Goal: Task Accomplishment & Management: Complete application form

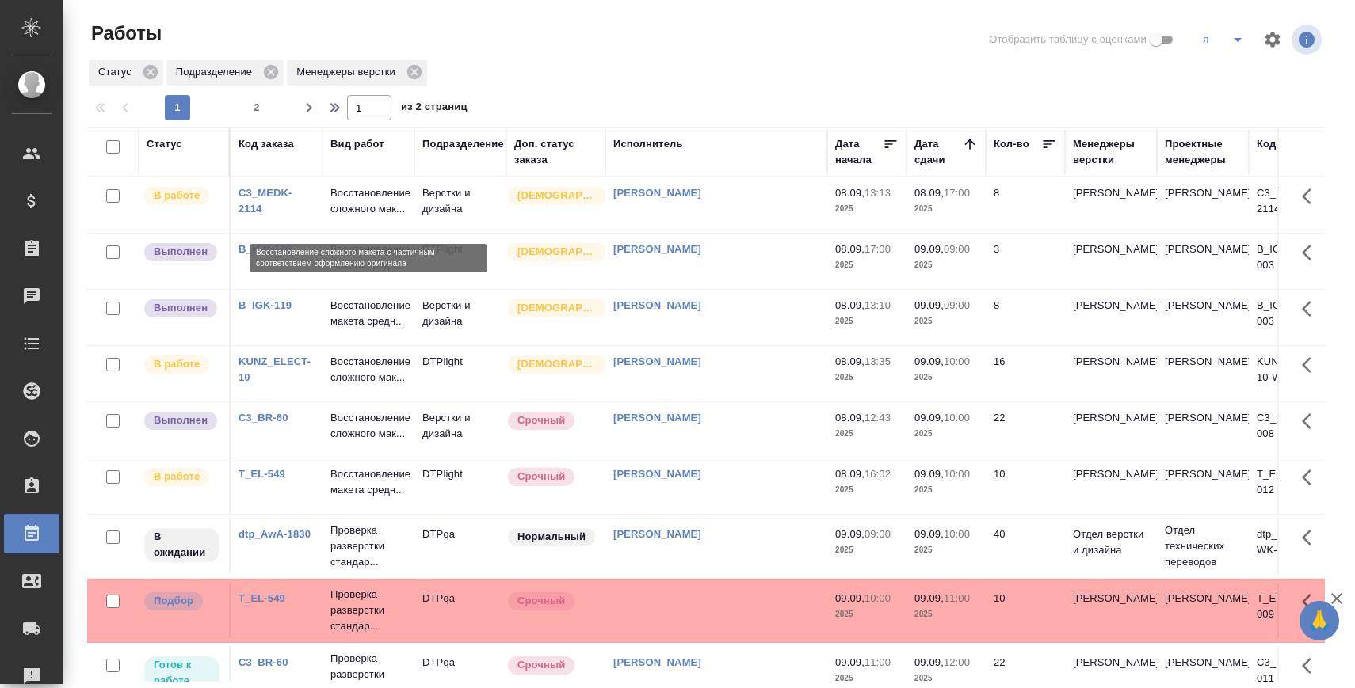
click at [380, 199] on p "Восстановление сложного мак..." at bounding box center [368, 201] width 76 height 32
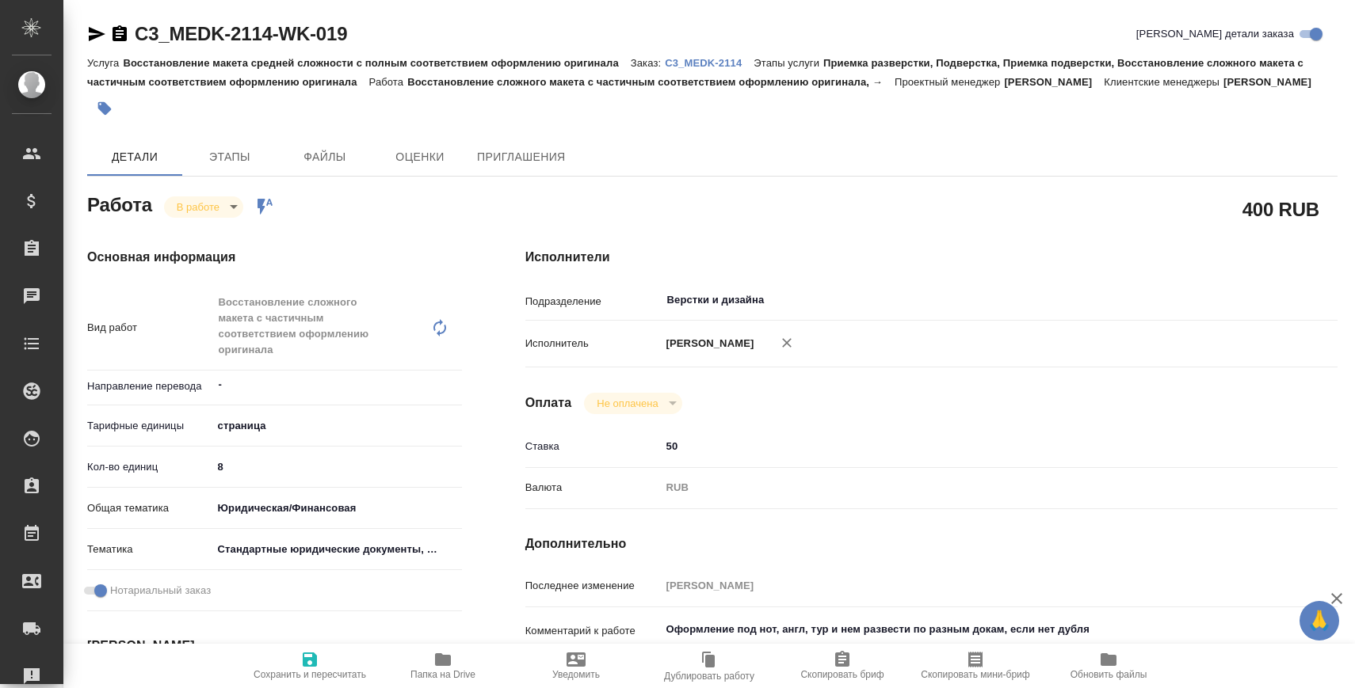
type textarea "x"
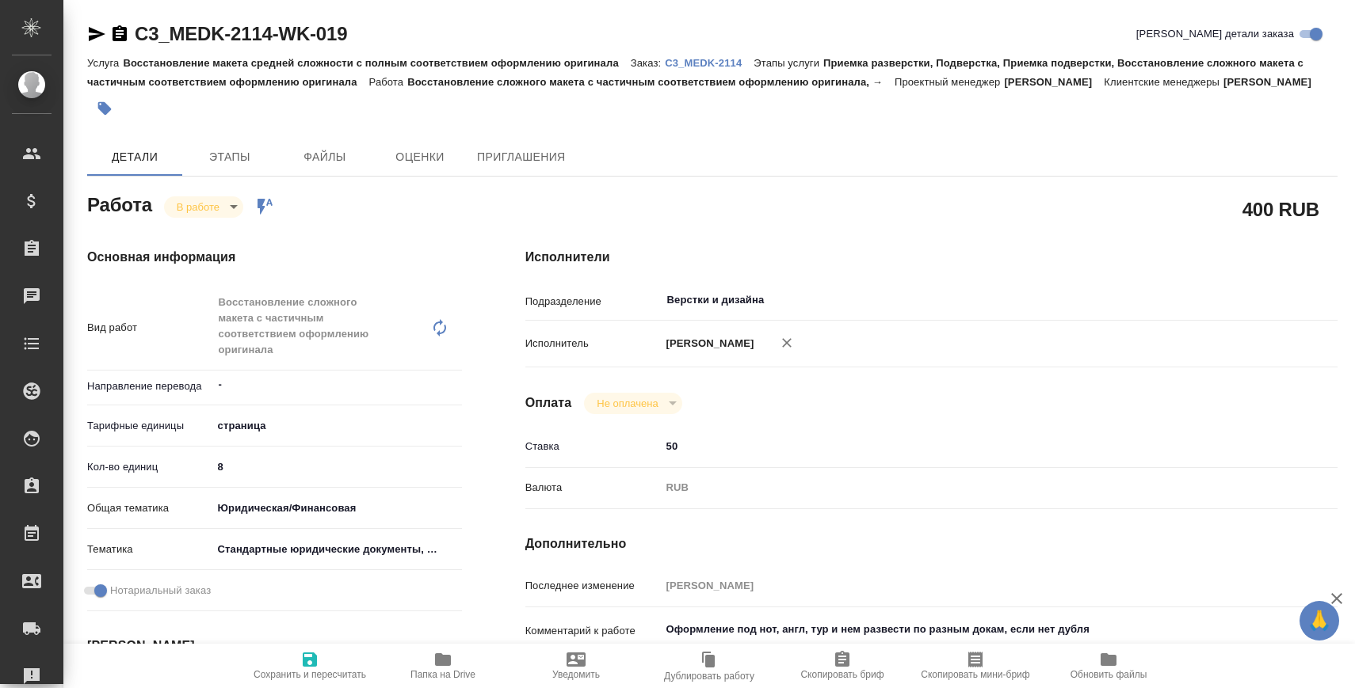
type textarea "x"
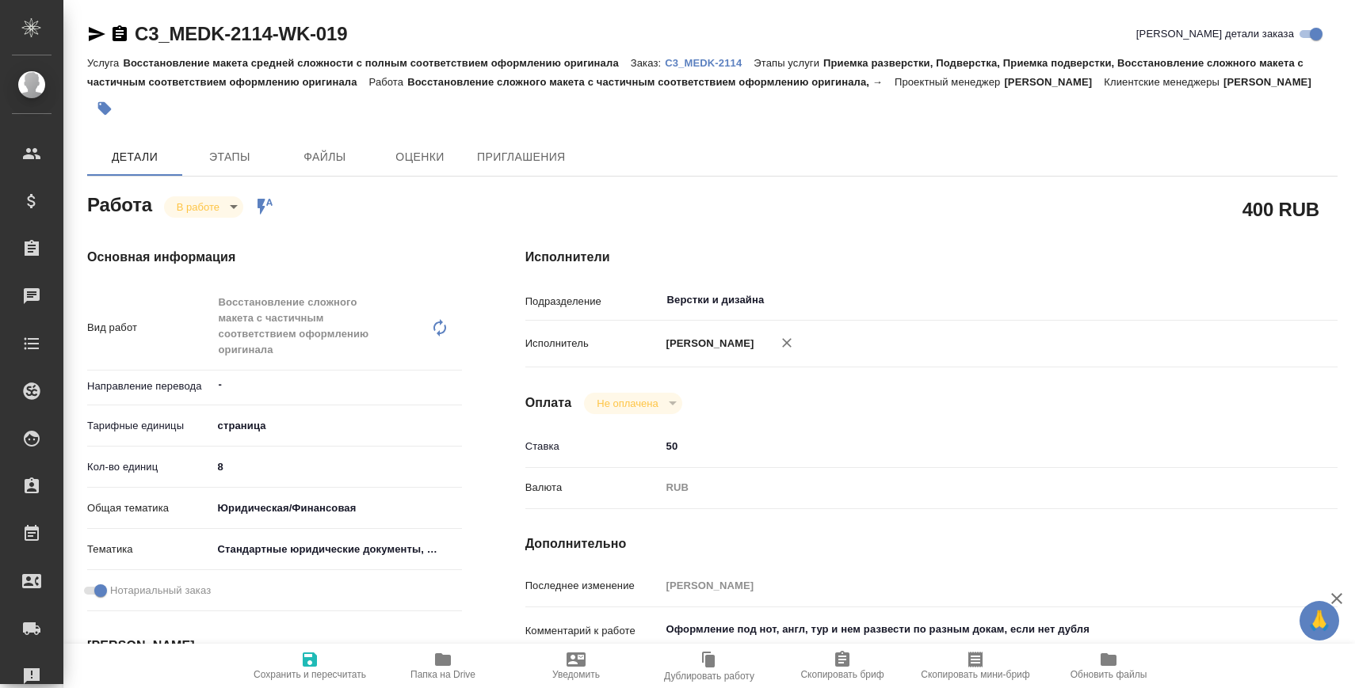
type textarea "x"
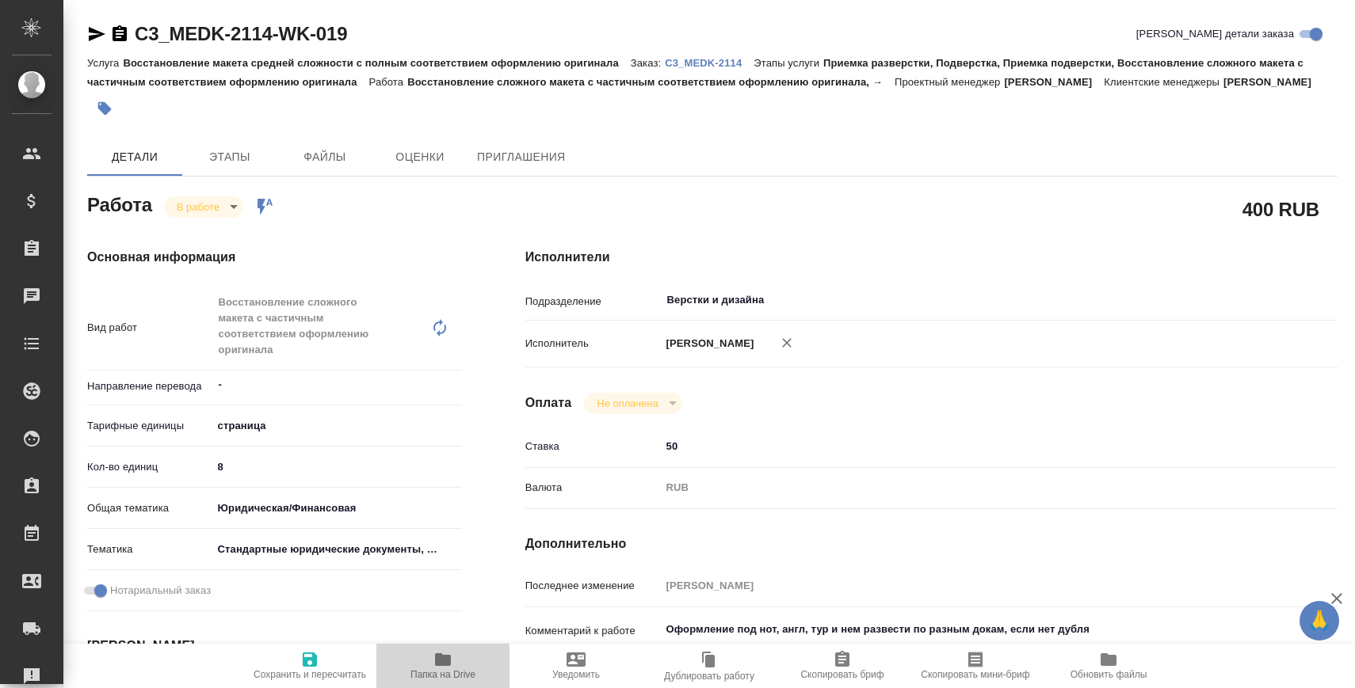
click at [406, 664] on span "Папка на Drive" at bounding box center [443, 665] width 114 height 30
type textarea "x"
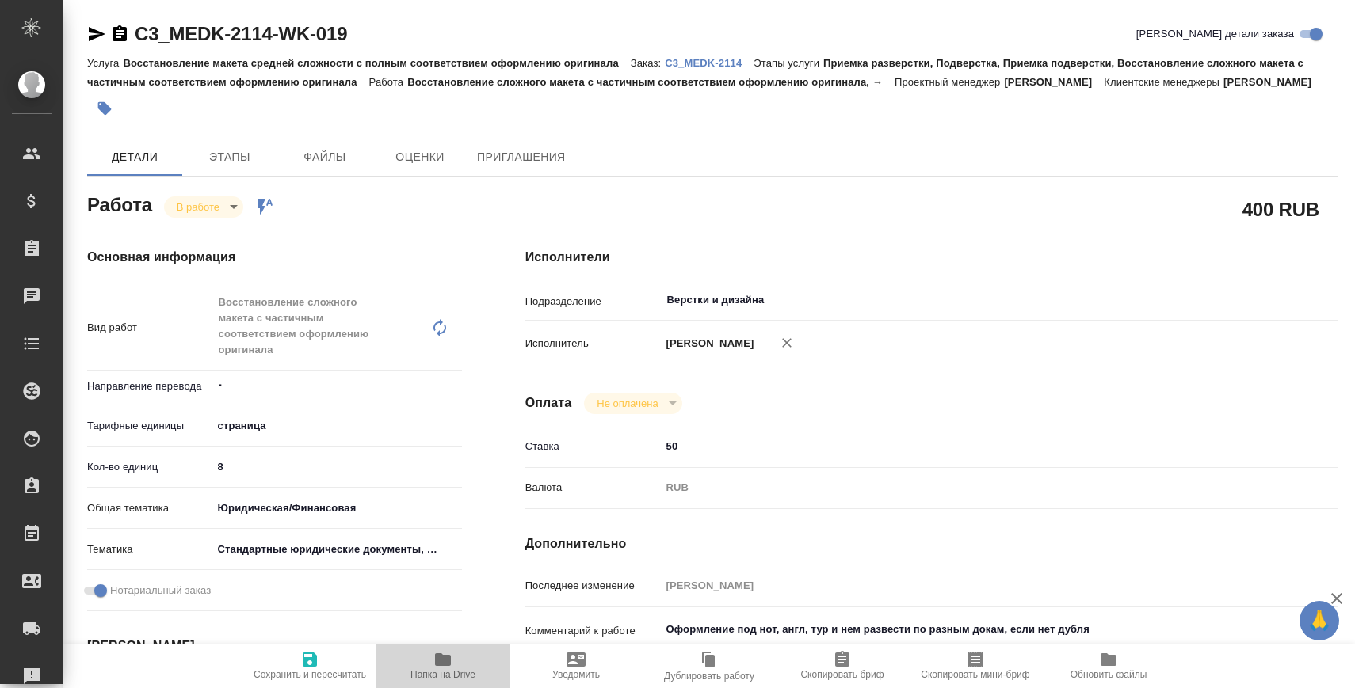
type textarea "x"
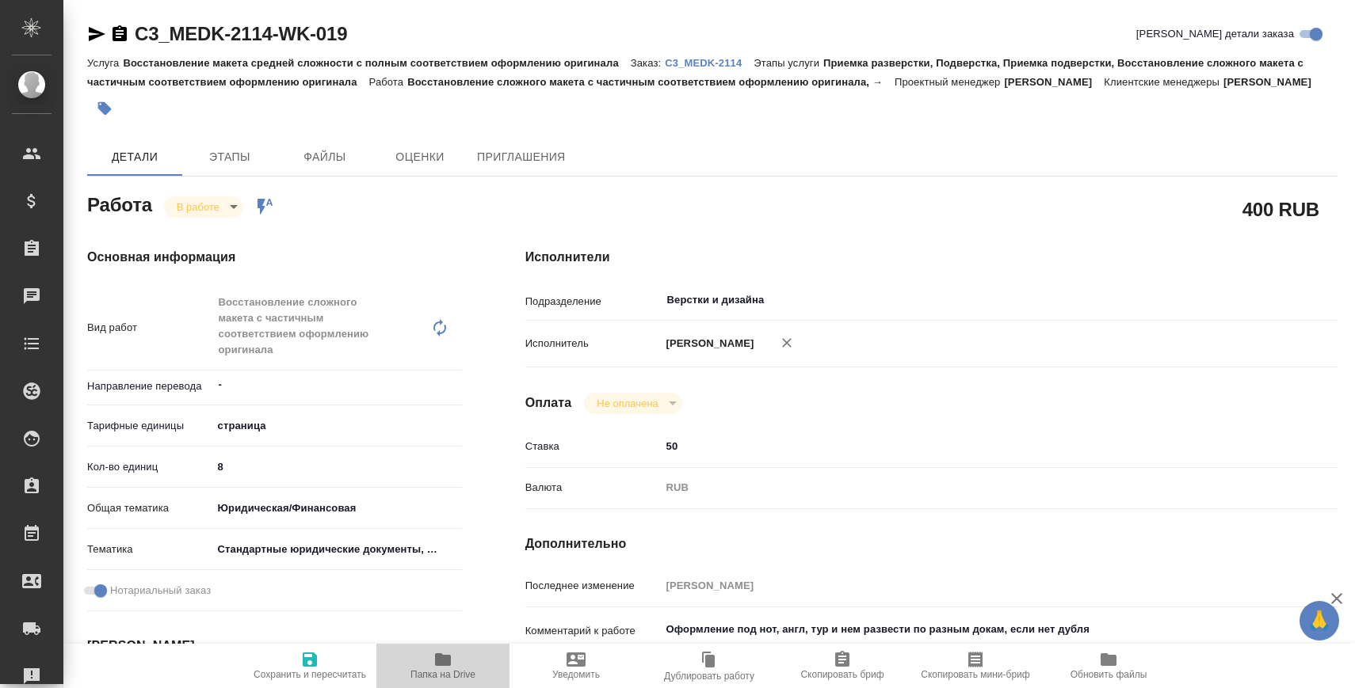
type textarea "x"
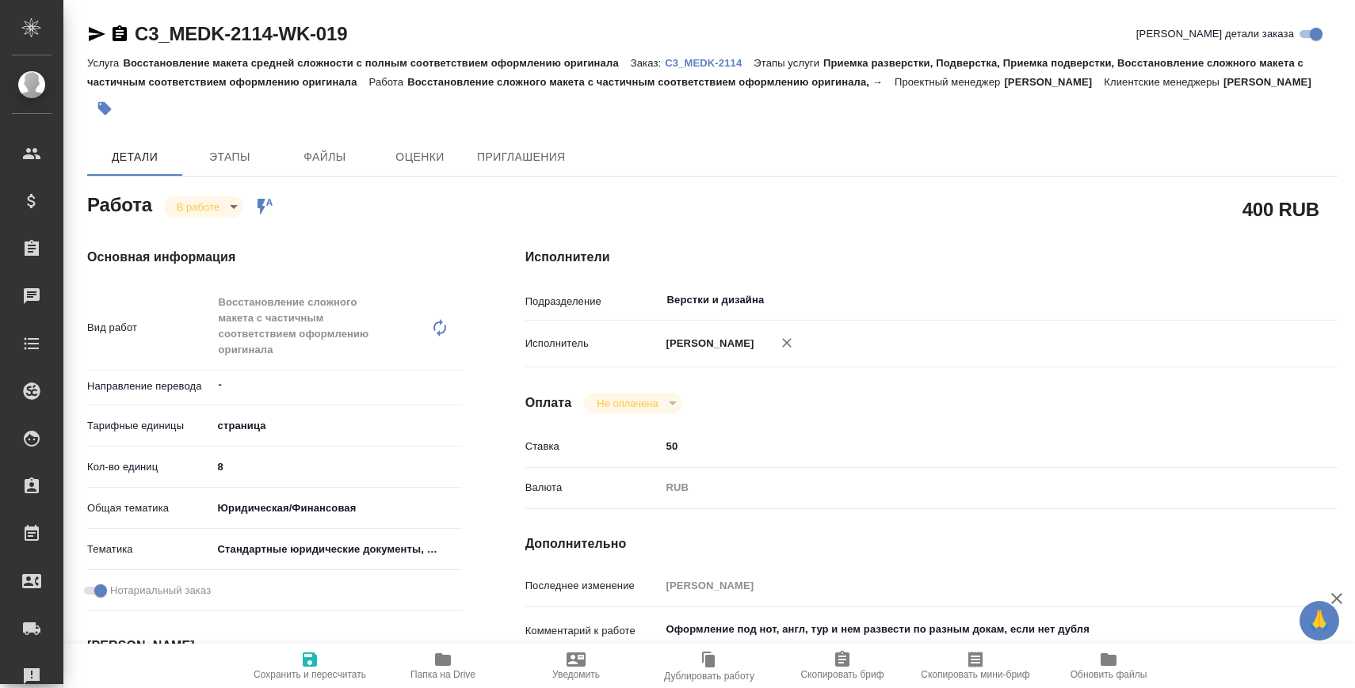
type textarea "x"
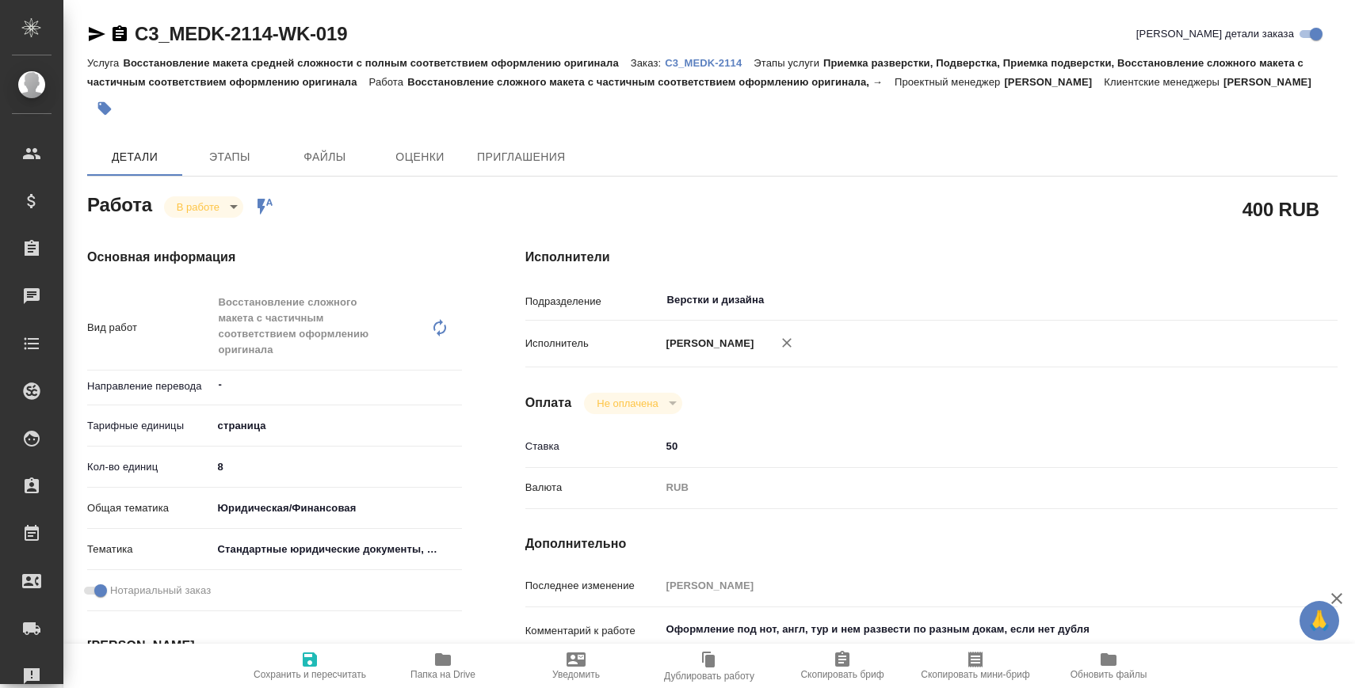
type textarea "x"
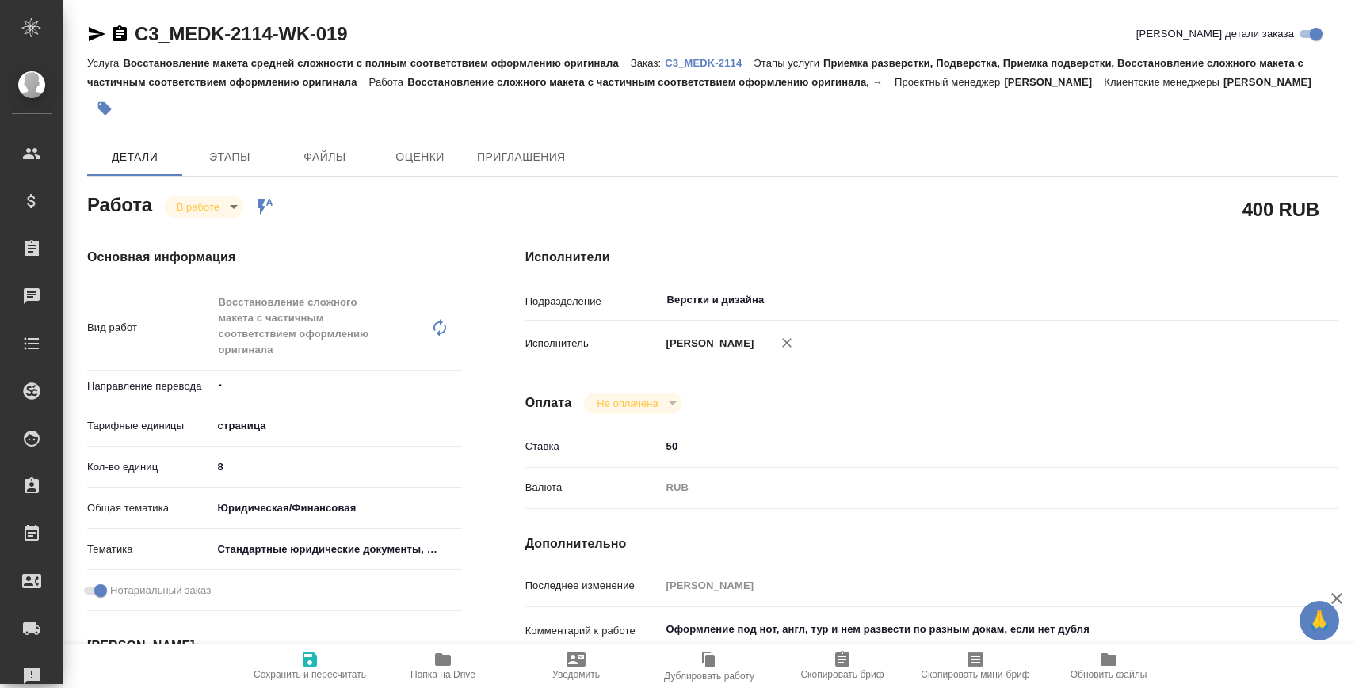
type textarea "x"
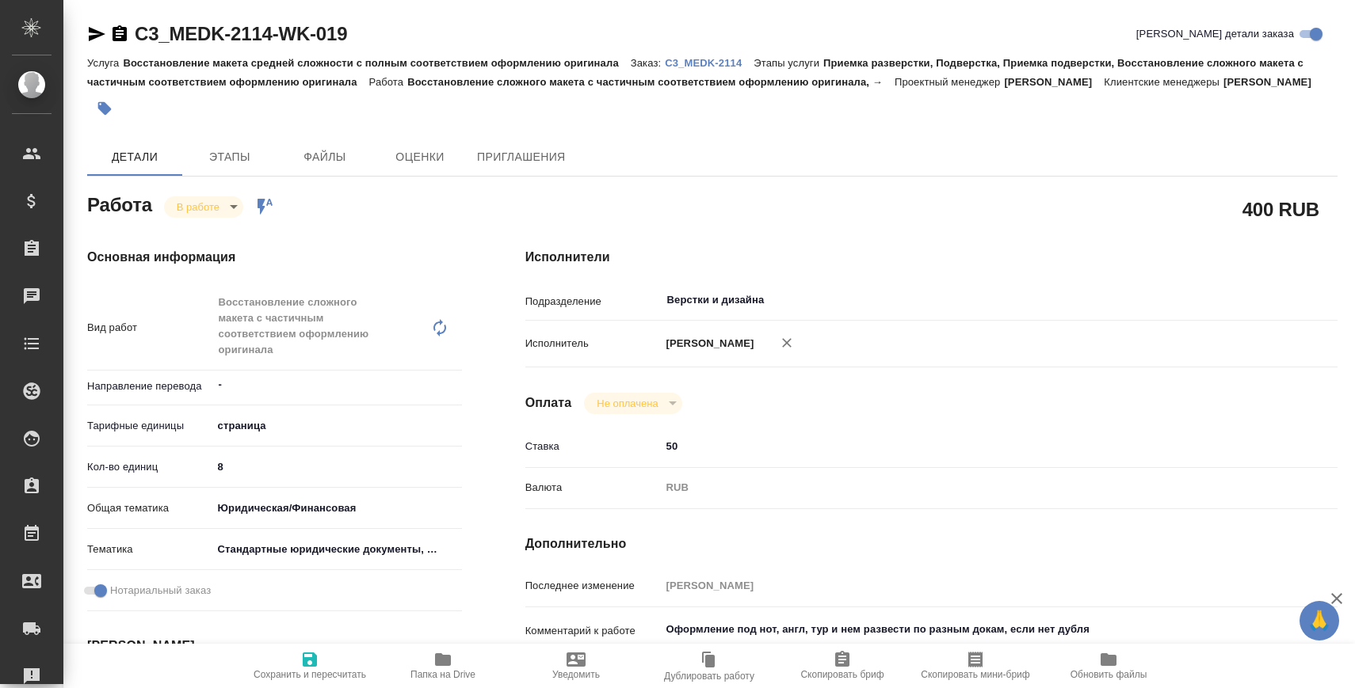
type textarea "x"
